Goal: Navigation & Orientation: Find specific page/section

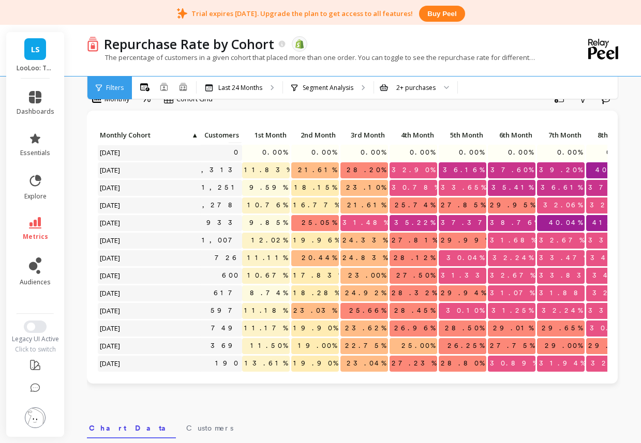
scroll to position [0, 21]
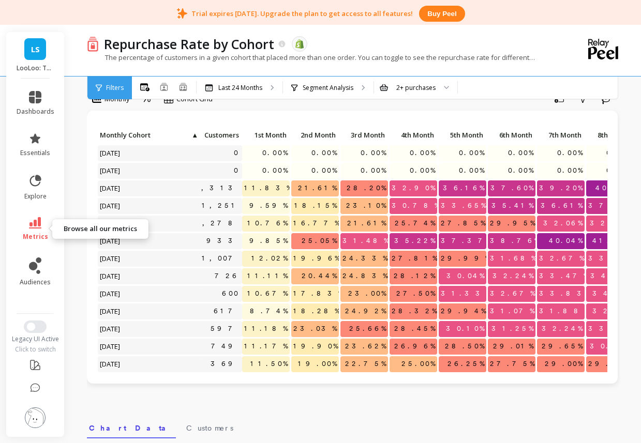
click at [36, 220] on icon at bounding box center [35, 222] width 12 height 11
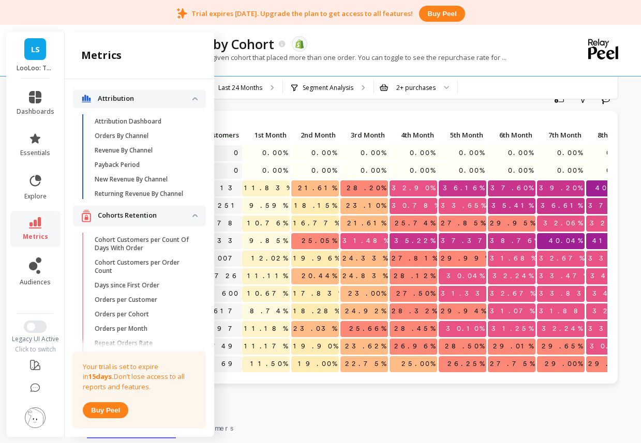
scroll to position [147, 0]
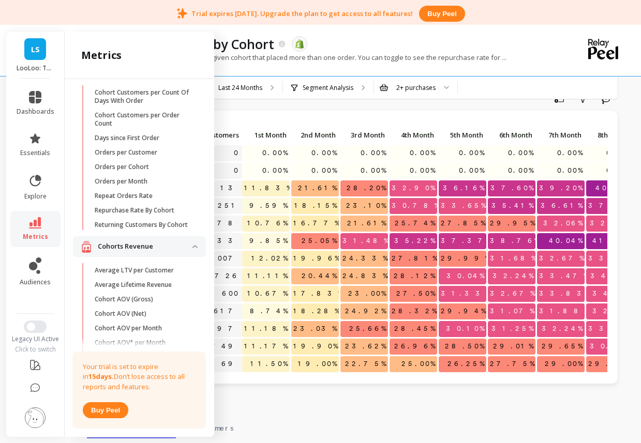
click at [33, 58] on link "LS" at bounding box center [35, 49] width 22 height 22
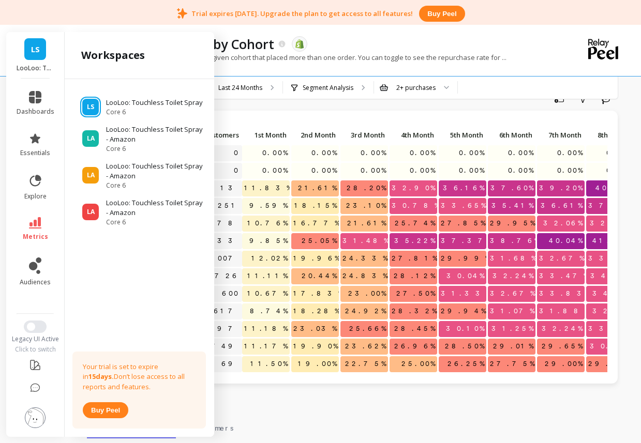
click at [33, 58] on link "LS" at bounding box center [35, 49] width 22 height 22
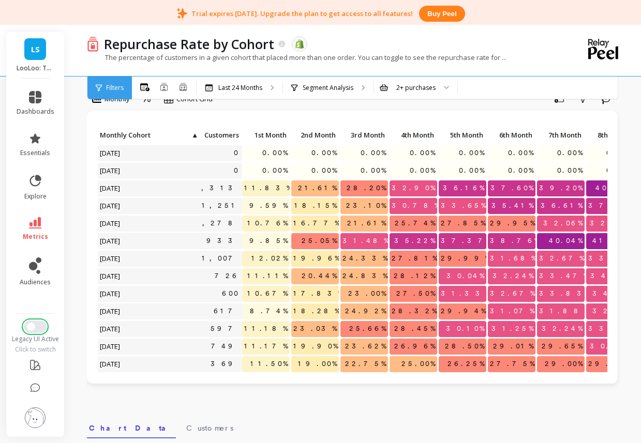
click at [37, 332] on button "Switch to New UI" at bounding box center [35, 327] width 23 height 12
click at [37, 329] on button "Switch to New UI" at bounding box center [35, 327] width 23 height 12
click at [32, 326] on span "Switch to New UI" at bounding box center [31, 327] width 8 height 8
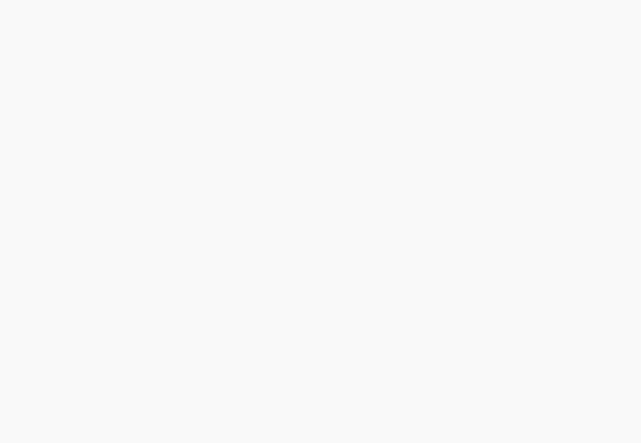
click at [32, 0] on html at bounding box center [320, 0] width 641 height 0
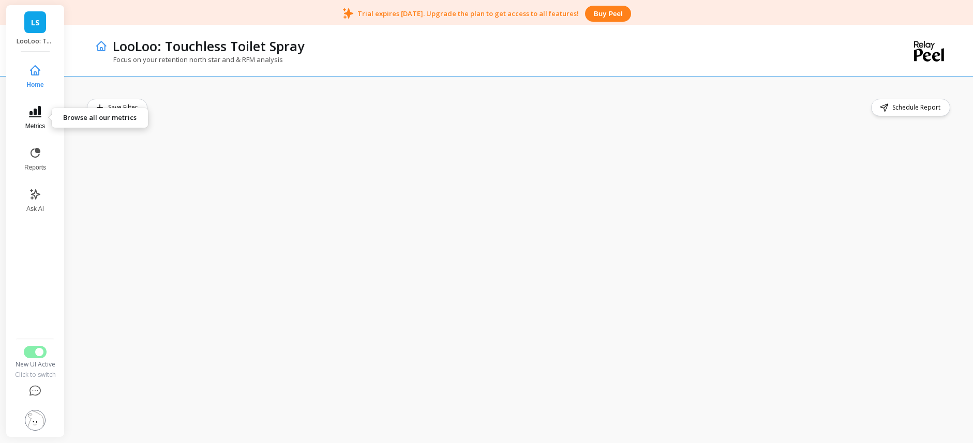
click at [34, 116] on icon at bounding box center [35, 111] width 12 height 11
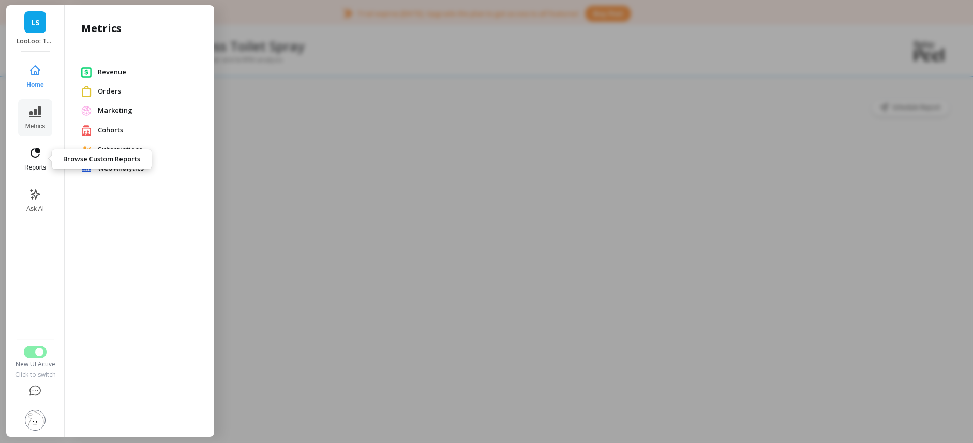
click at [38, 153] on icon at bounding box center [35, 153] width 12 height 12
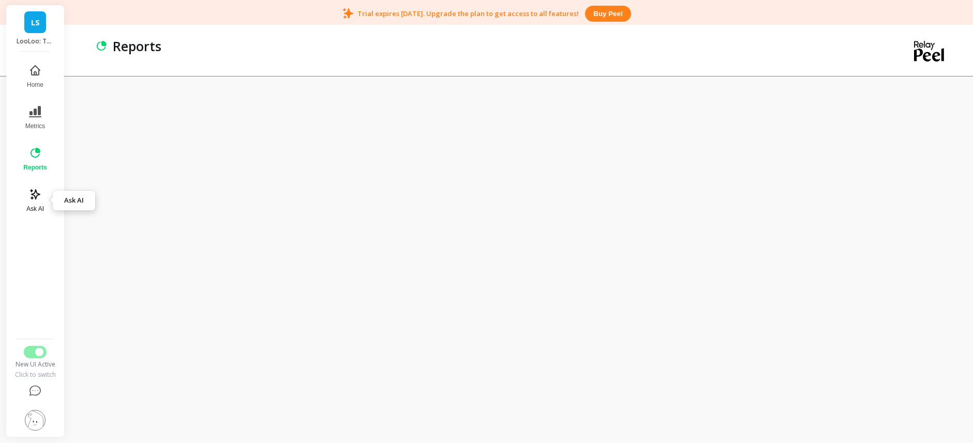
scroll to position [27, 0]
click at [37, 77] on button "Home" at bounding box center [35, 76] width 36 height 37
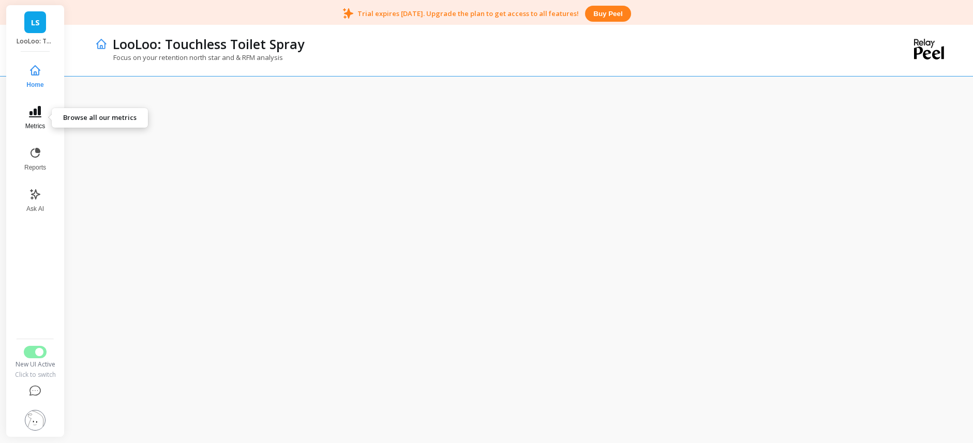
click at [39, 112] on icon at bounding box center [35, 111] width 12 height 11
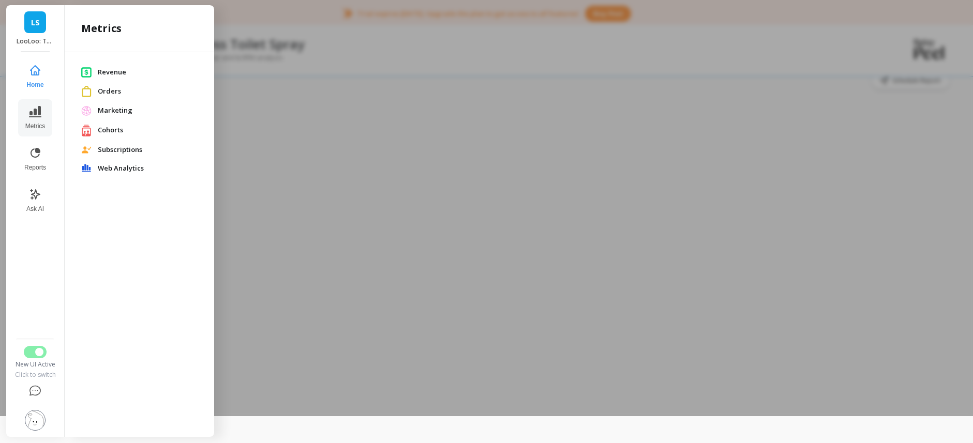
click at [127, 167] on span "Web Analytics" at bounding box center [148, 168] width 100 height 10
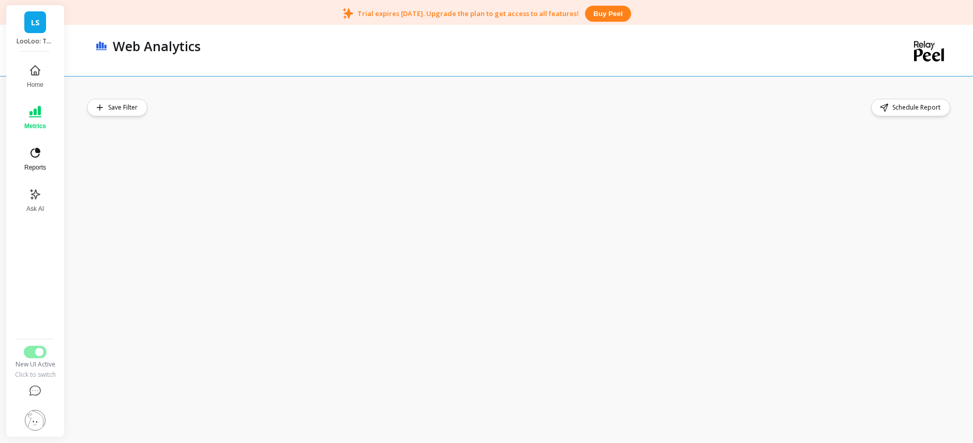
click at [43, 149] on button "Reports" at bounding box center [35, 159] width 34 height 37
click at [40, 25] on link "LS" at bounding box center [35, 22] width 22 height 22
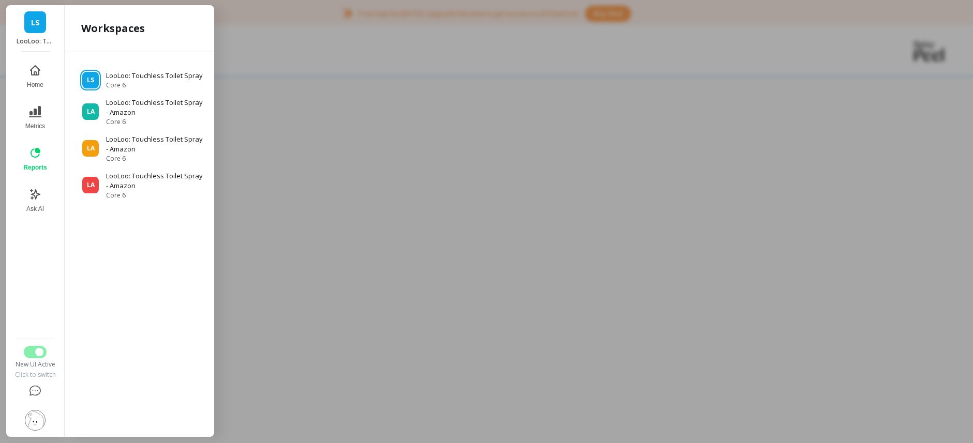
click at [41, 314] on nav "Home Metrics Reports Ask AI" at bounding box center [35, 196] width 44 height 277
click at [130, 146] on p "LooLoo: Touchless Toilet Spray - Amazon" at bounding box center [155, 144] width 98 height 20
